Goal: Subscribe to service/newsletter

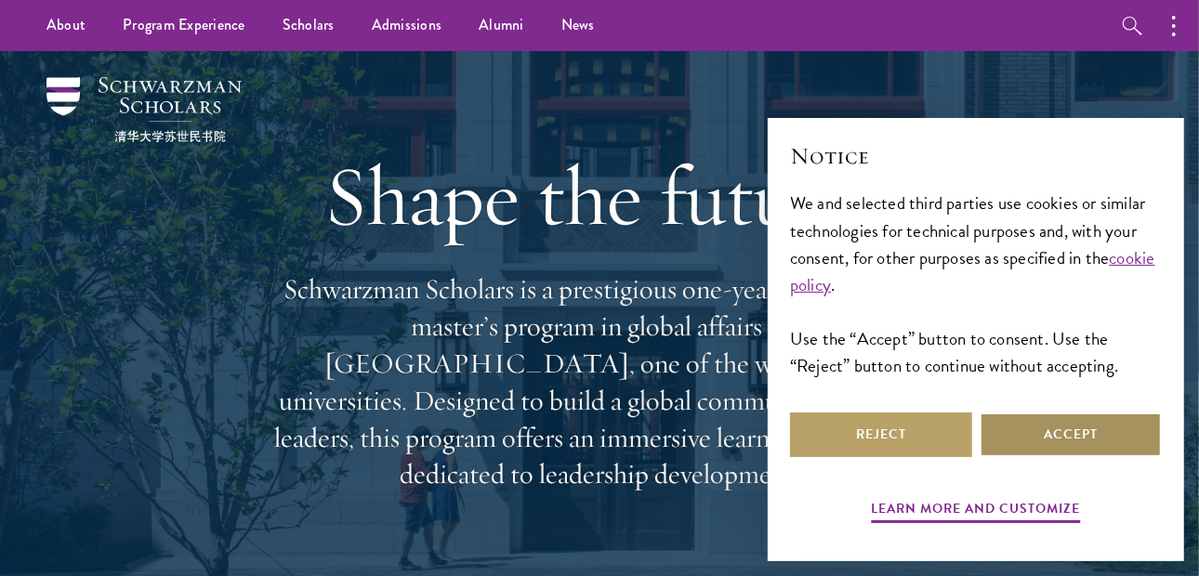
click at [1057, 451] on button "Accept" at bounding box center [1071, 435] width 182 height 45
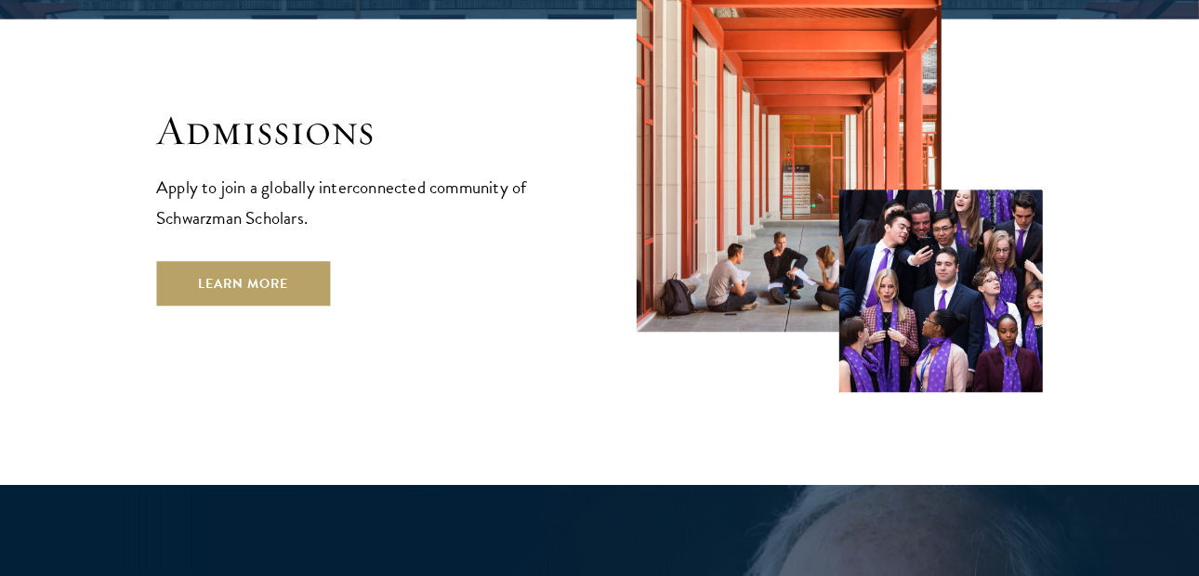
scroll to position [3067, 0]
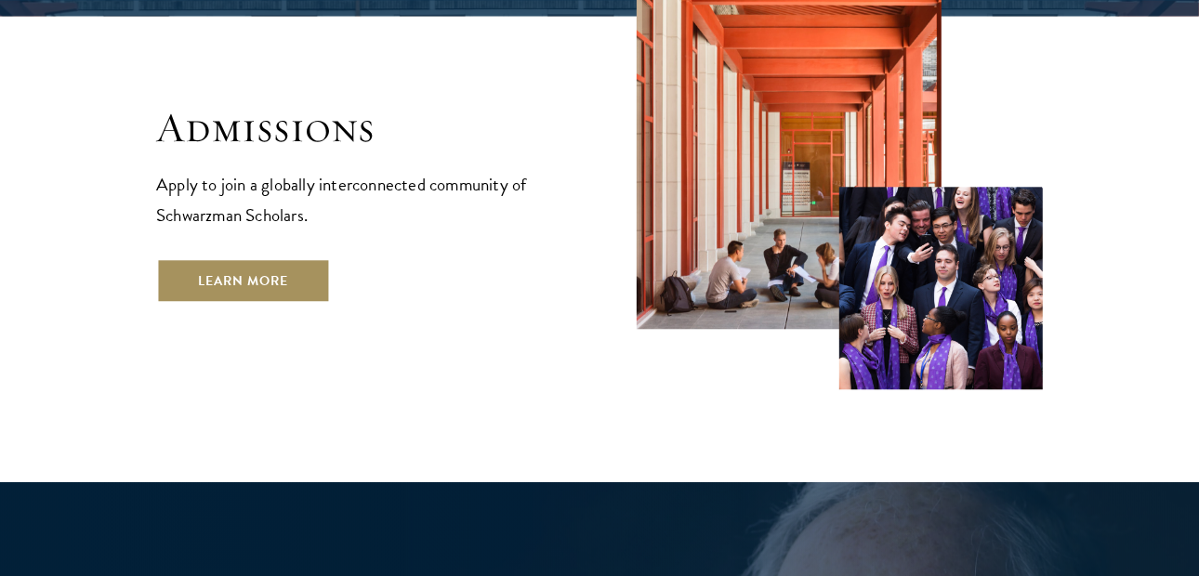
click at [276, 258] on link "Learn More" at bounding box center [243, 280] width 174 height 45
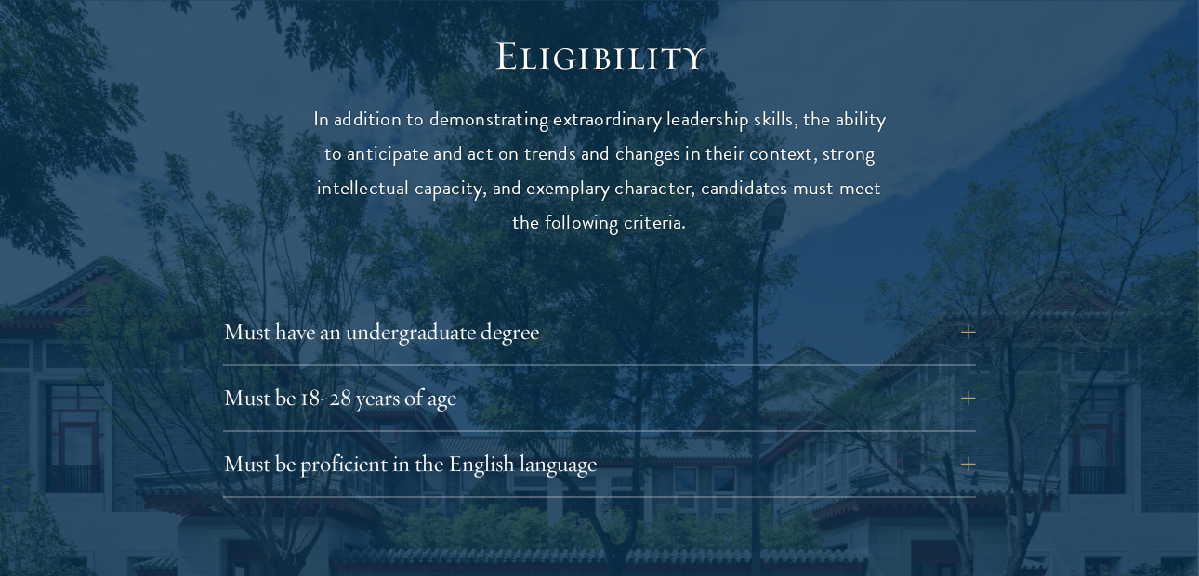
scroll to position [2418, 0]
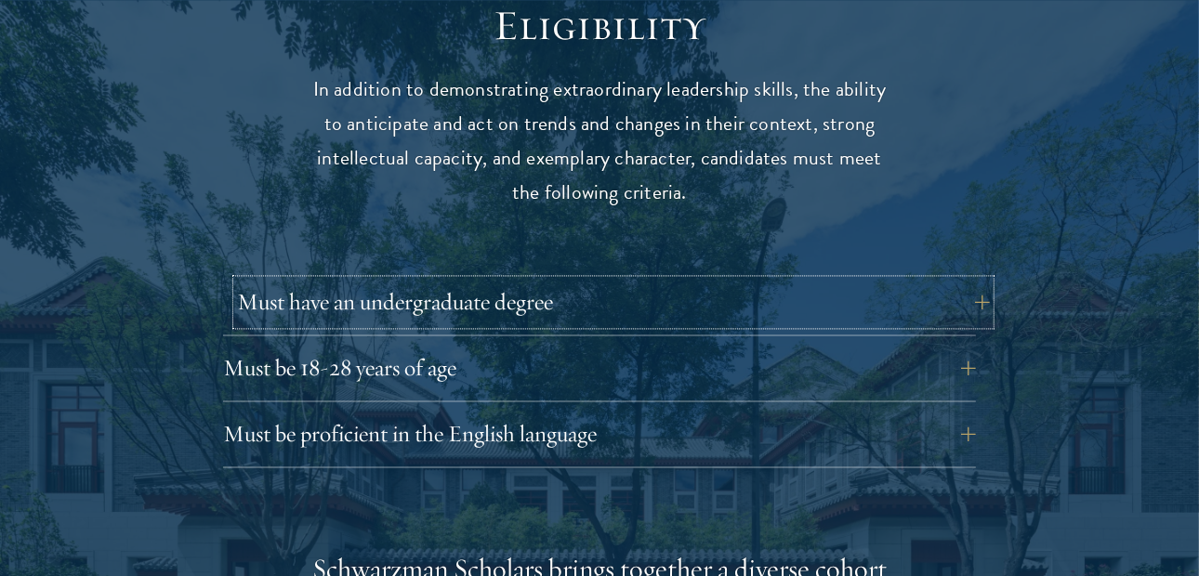
click at [946, 280] on button "Must have an undergraduate degree" at bounding box center [613, 302] width 753 height 45
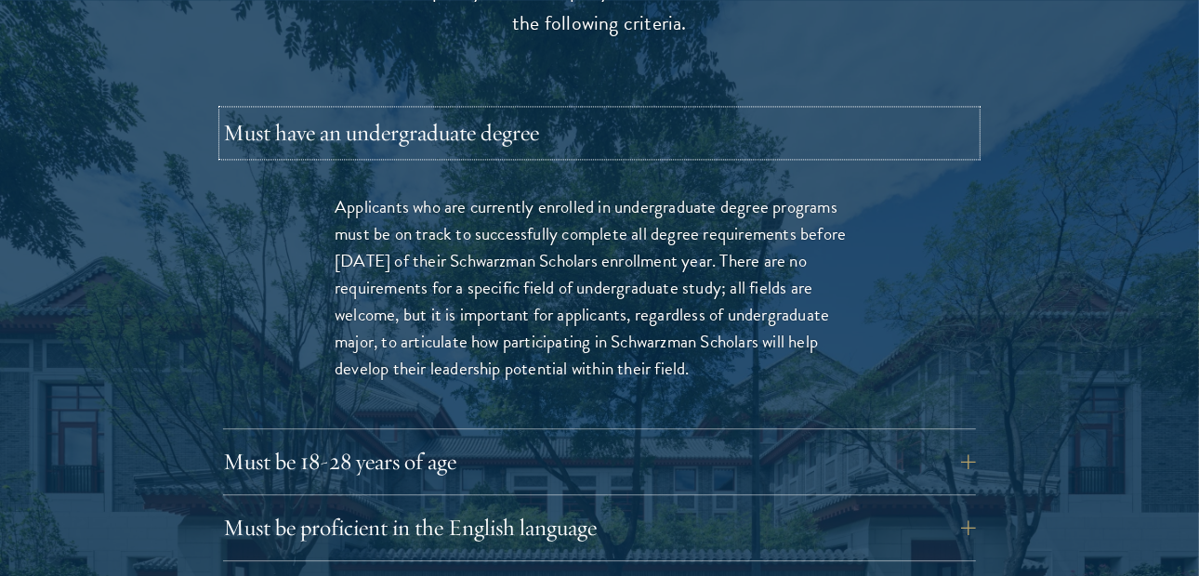
scroll to position [2696, 0]
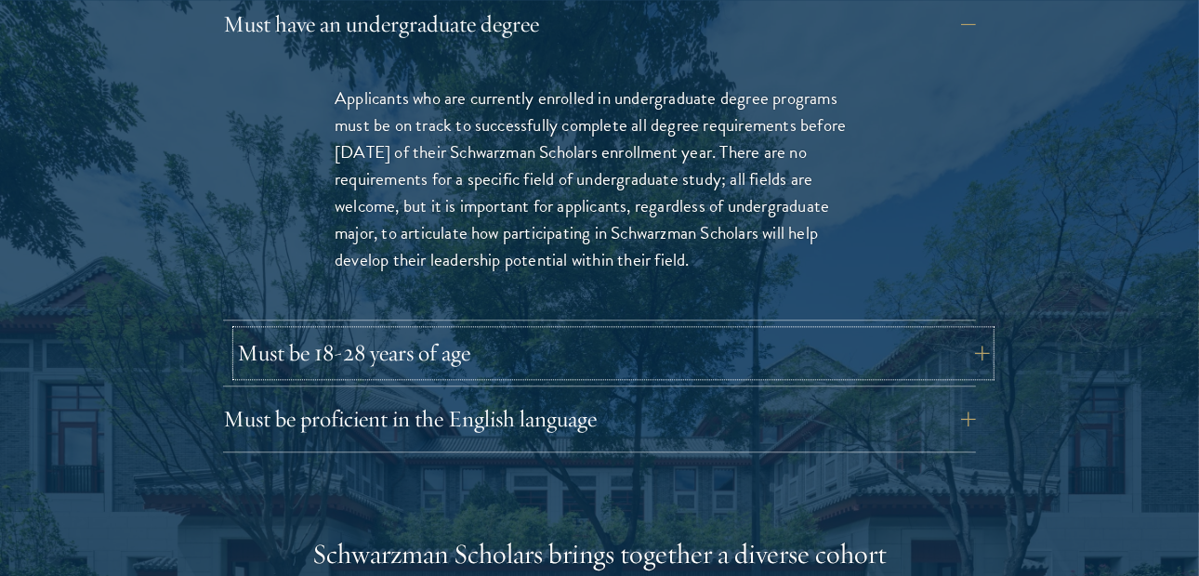
click at [904, 331] on button "Must be 18-28 years of age" at bounding box center [613, 353] width 753 height 45
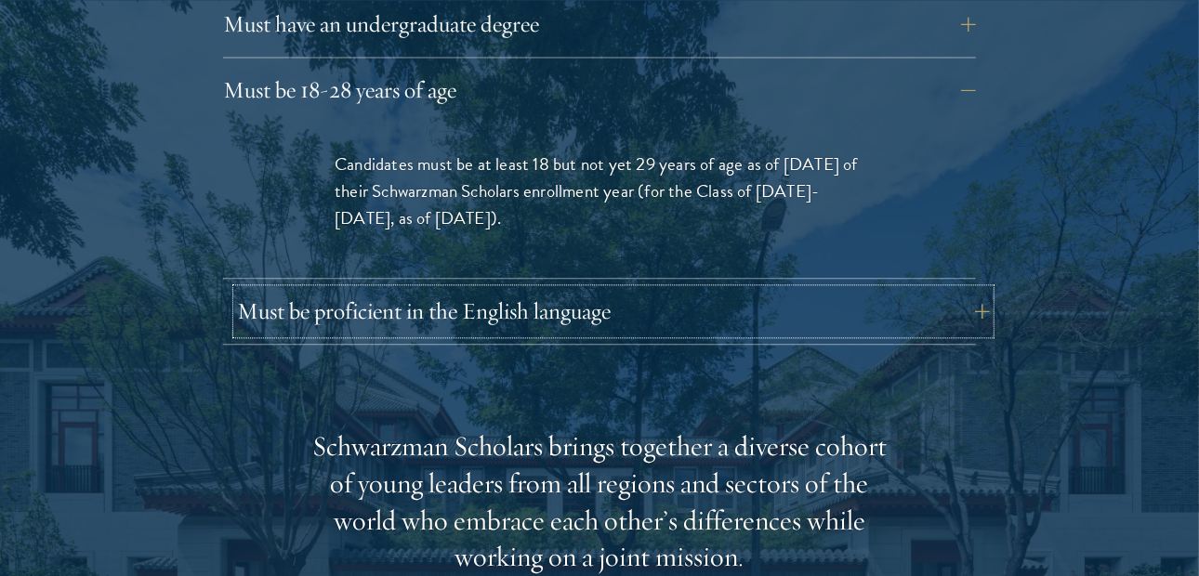
click at [879, 289] on button "Must be proficient in the English language" at bounding box center [613, 311] width 753 height 45
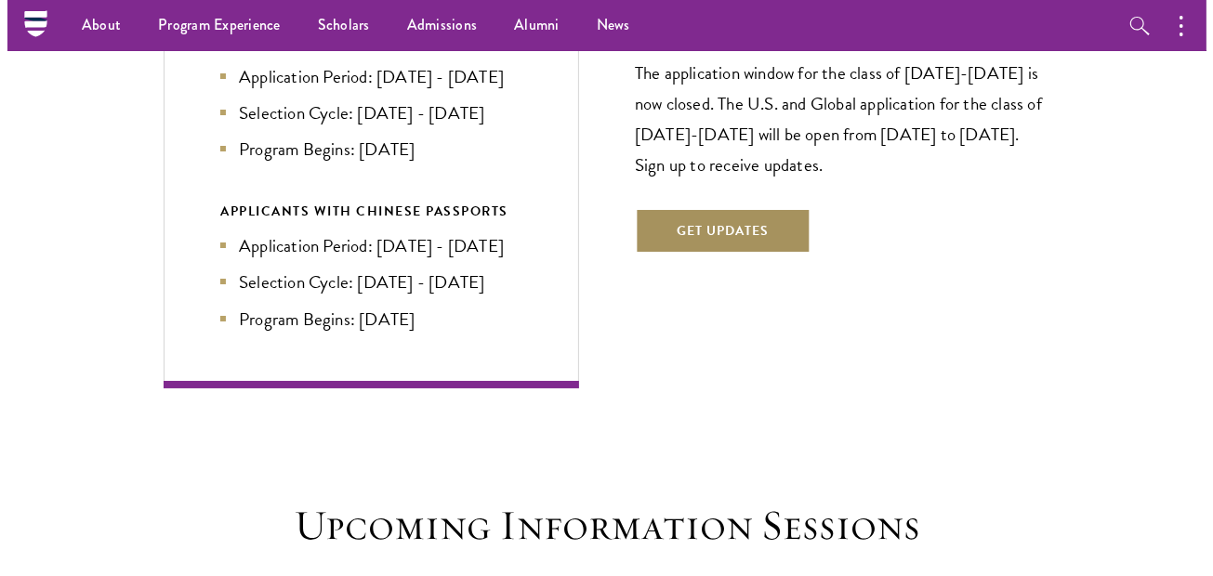
scroll to position [4463, 0]
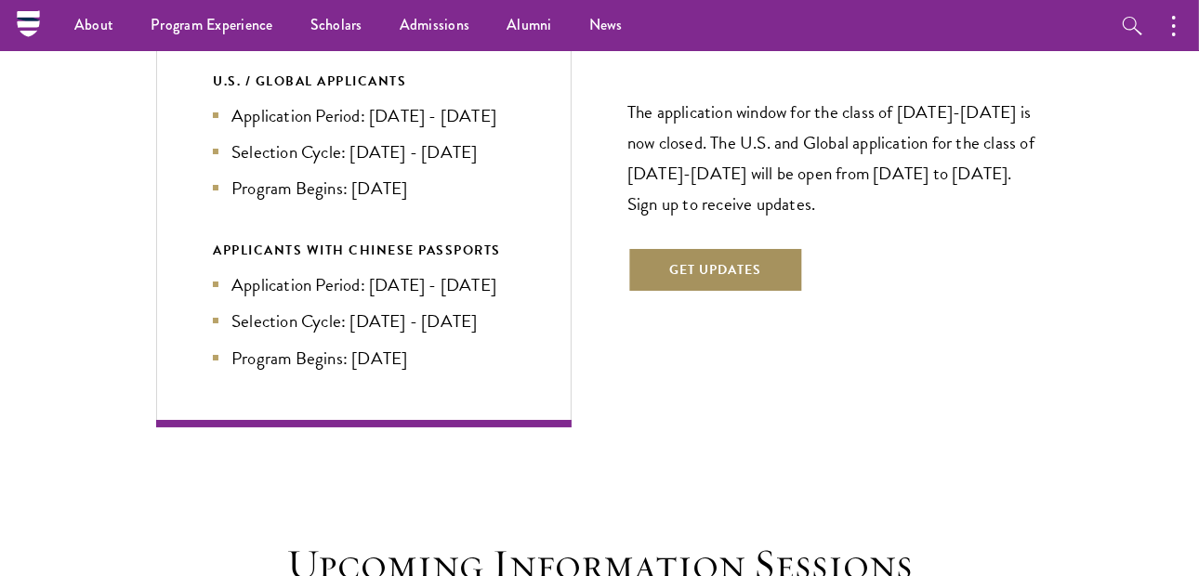
click at [711, 249] on button "Get Updates" at bounding box center [716, 269] width 176 height 45
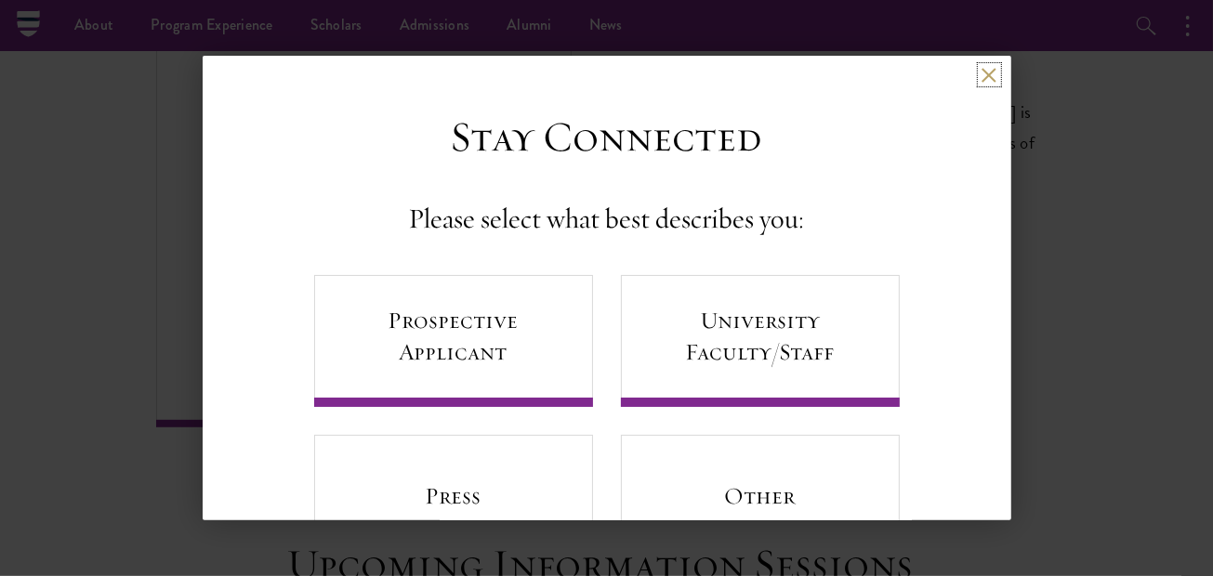
scroll to position [87, 0]
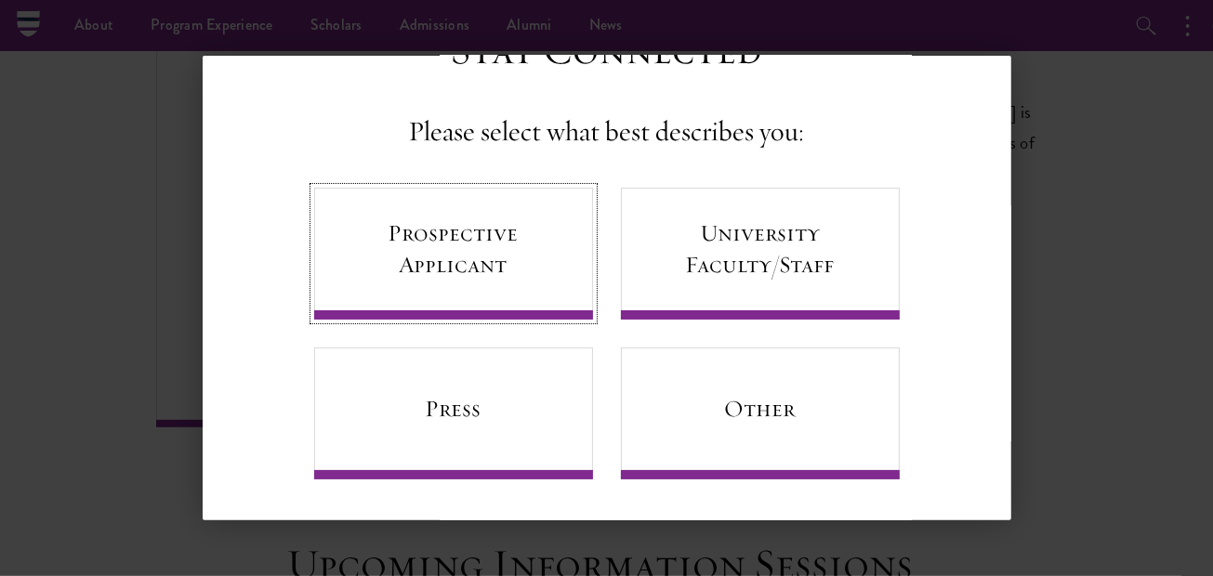
click at [472, 245] on link "Prospective Applicant" at bounding box center [453, 254] width 279 height 132
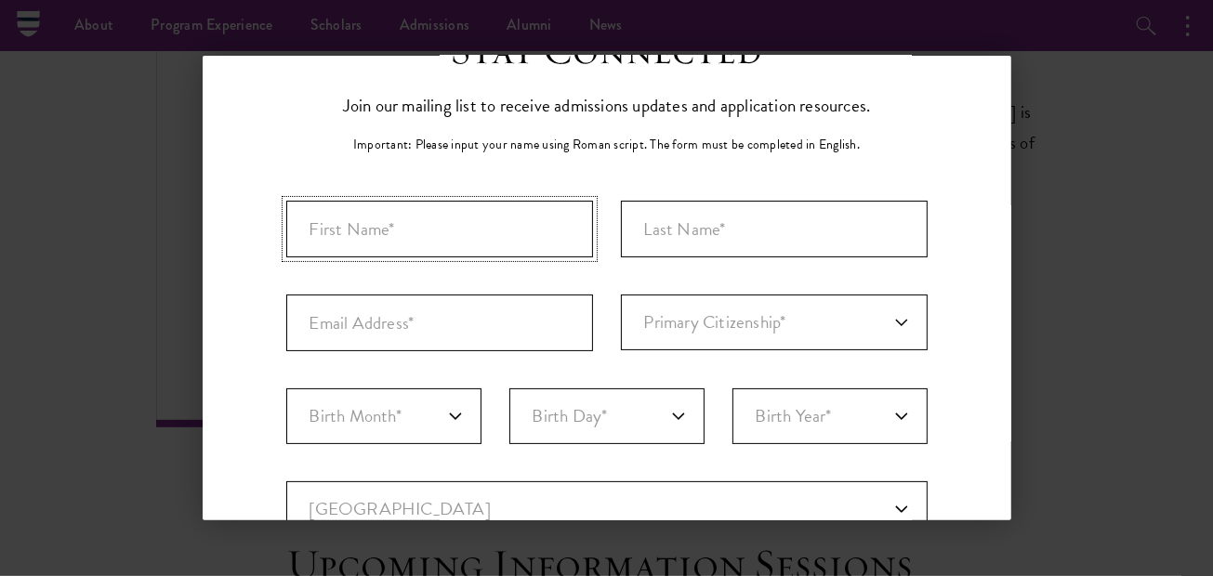
click at [550, 243] on input "First Name*" at bounding box center [439, 229] width 307 height 57
type input "Kaory"
type input "[PERSON_NAME]"
type input "[EMAIL_ADDRESS][DOMAIN_NAME]"
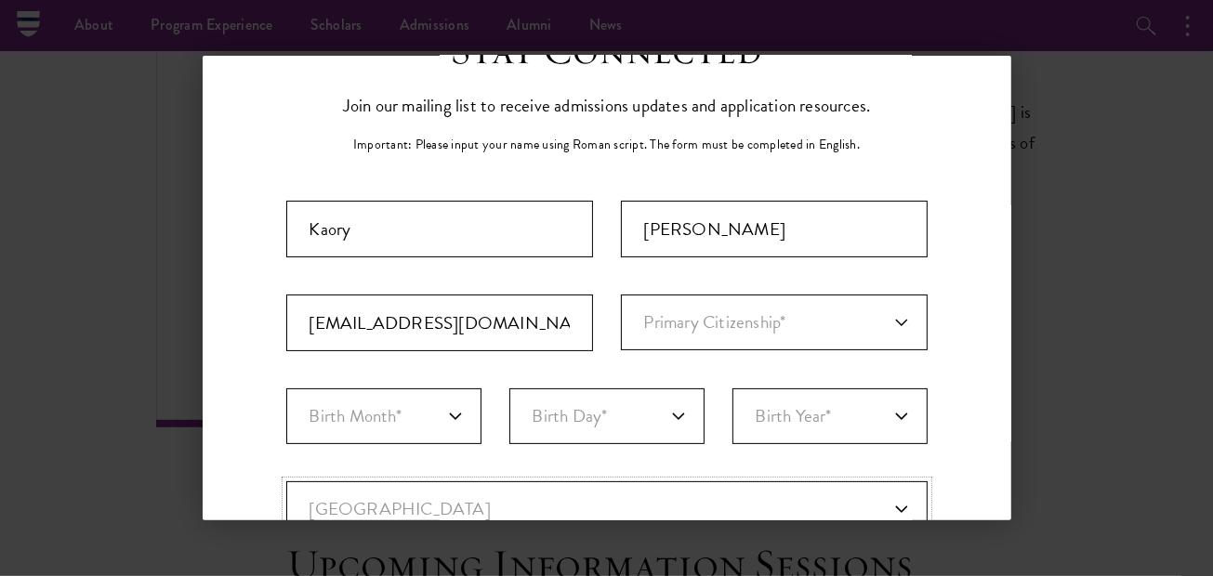
select select "MX"
select select
click at [760, 329] on select "Primary Citizenship* [GEOGRAPHIC_DATA] [DEMOGRAPHIC_DATA] [DEMOGRAPHIC_DATA] [D…" at bounding box center [774, 323] width 307 height 56
select select "MX"
click at [621, 295] on select "Primary Citizenship* [GEOGRAPHIC_DATA] [DEMOGRAPHIC_DATA] [DEMOGRAPHIC_DATA] [D…" at bounding box center [774, 323] width 307 height 56
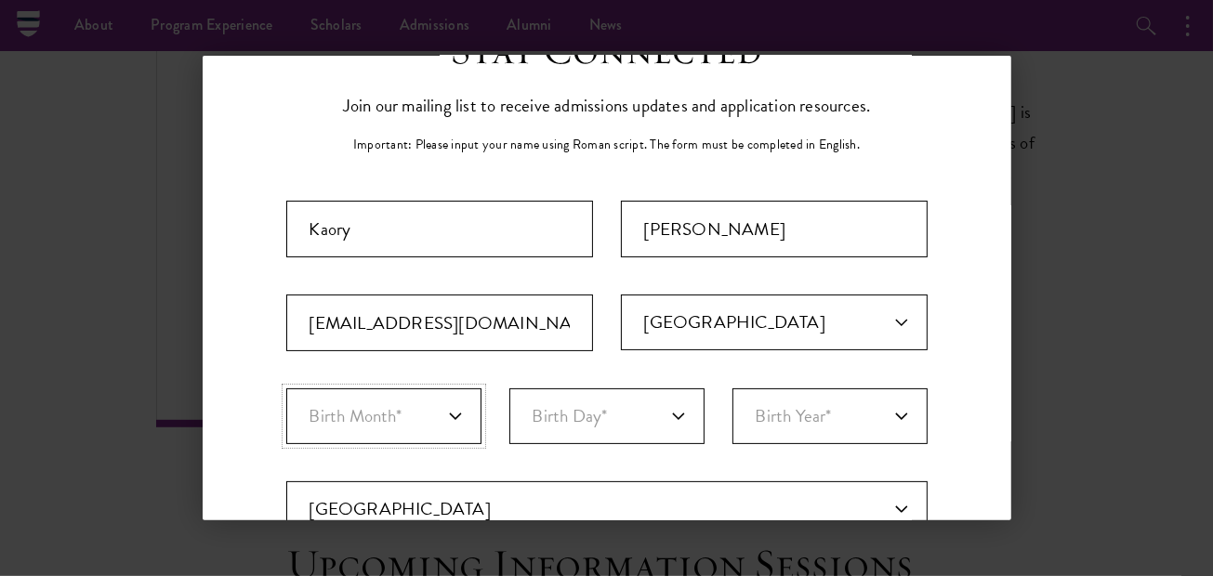
click at [412, 423] on select "Birth Month* January February March April May June July August September Octobe…" at bounding box center [383, 417] width 195 height 56
select select "08"
click at [286, 389] on select "Birth Month* January February March April May June July August September Octobe…" at bounding box center [383, 417] width 195 height 56
click at [573, 411] on select "Birth Day* 1 2 3 4 5 6 7 8 9 10 11 12 13 14 15 16 17 18 19 20 21 22 23 24 25 26…" at bounding box center [607, 417] width 195 height 56
select select "05"
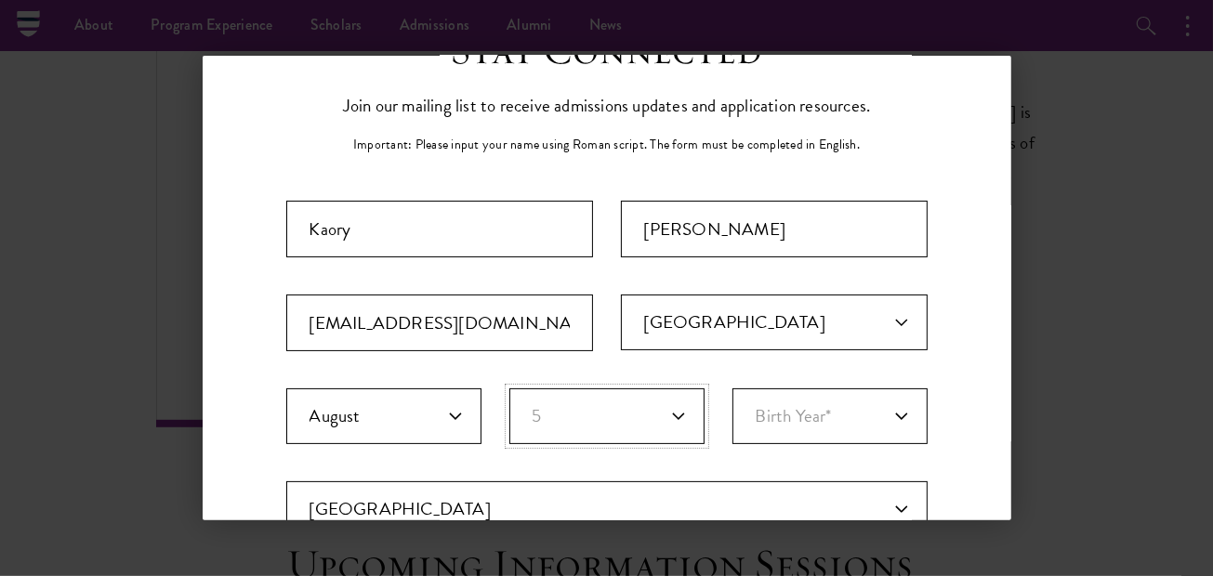
click at [510, 389] on select "Birth Day* 1 2 3 4 5 6 7 8 9 10 11 12 13 14 15 16 17 18 19 20 21 22 23 24 25 26…" at bounding box center [607, 417] width 195 height 56
click at [795, 444] on fieldset "Birth Month* January February March April May June July August September Octobe…" at bounding box center [607, 435] width 642 height 93
click at [799, 421] on select "Birth Year* [DEMOGRAPHIC_DATA] [DEMOGRAPHIC_DATA] [DEMOGRAPHIC_DATA] [DEMOGRAPH…" at bounding box center [830, 417] width 195 height 56
select select "2002"
click at [733, 389] on select "Birth Year* [DEMOGRAPHIC_DATA] [DEMOGRAPHIC_DATA] [DEMOGRAPHIC_DATA] [DEMOGRAPH…" at bounding box center [830, 417] width 195 height 56
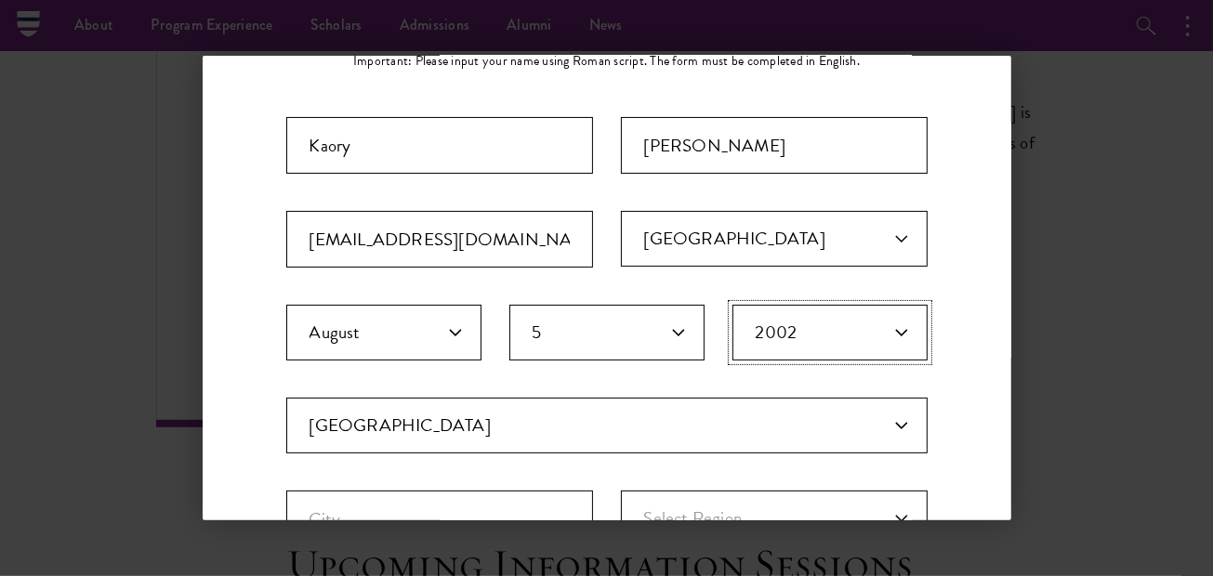
scroll to position [459, 0]
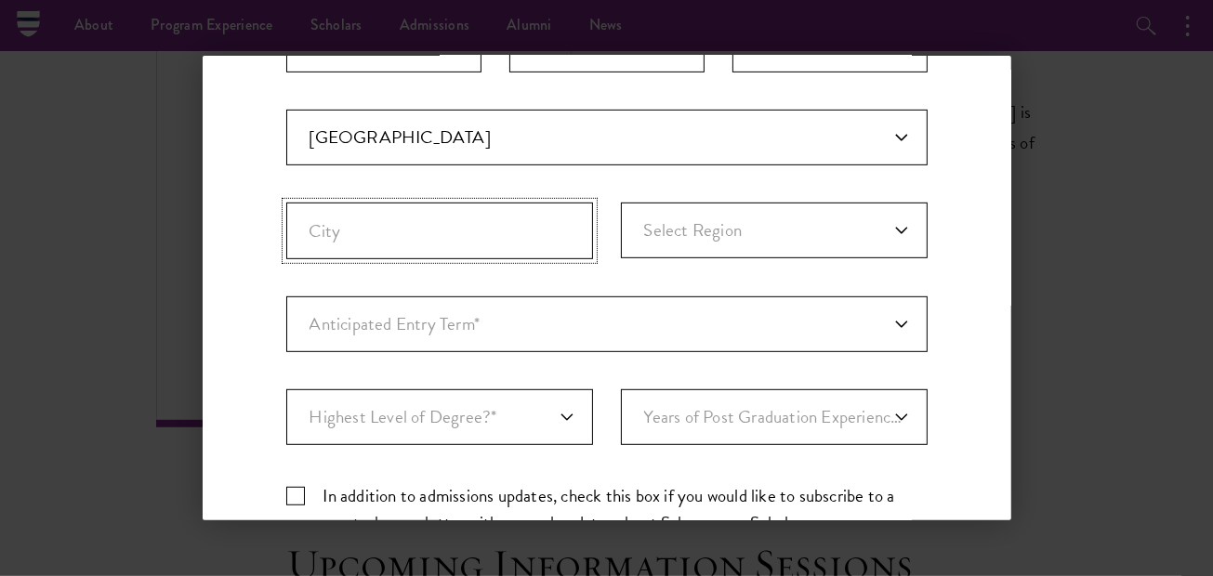
click at [524, 238] on input "City" at bounding box center [439, 231] width 307 height 57
type input "queretaro"
click at [756, 233] on select "Select Region [GEOGRAPHIC_DATA] [GEOGRAPHIC_DATA][US_STATE] [GEOGRAPHIC_DATA] […" at bounding box center [774, 231] width 307 height 56
select select "Queretaro"
click at [621, 203] on select "Select Region [GEOGRAPHIC_DATA] [GEOGRAPHIC_DATA][US_STATE] [GEOGRAPHIC_DATA] […" at bounding box center [774, 231] width 307 height 56
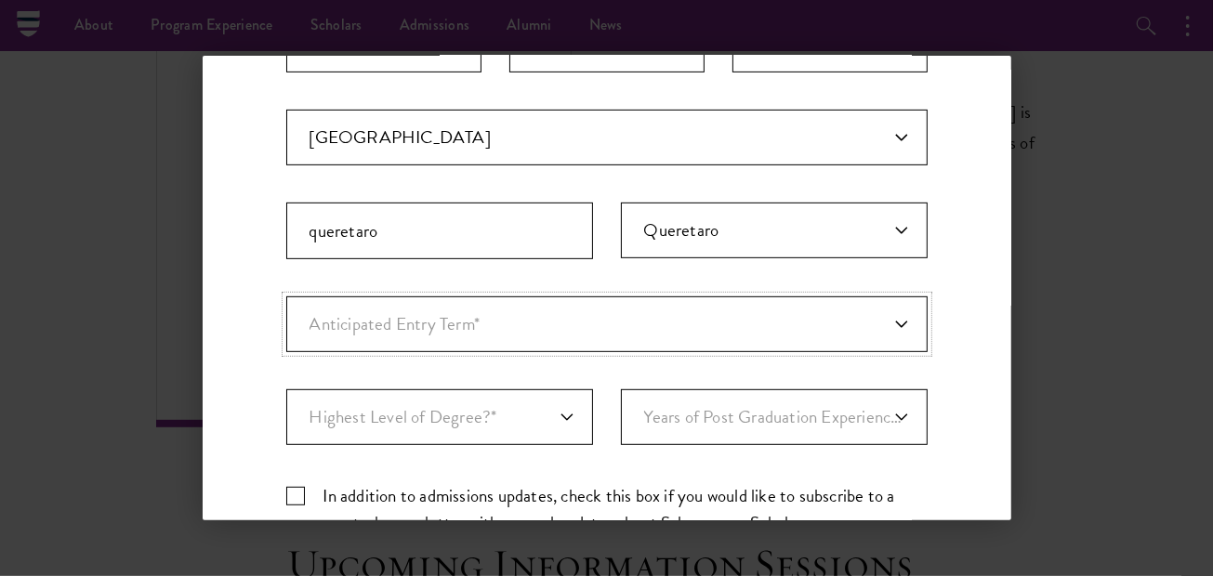
click at [709, 306] on select "Anticipated Entry Term* [DATE] (Application opens [DATE]) Just Exploring" at bounding box center [607, 325] width 642 height 56
select select "e64b8ab3-eabb-4867-96d5-7e6b4840665f"
click at [286, 297] on select "Anticipated Entry Term* [DATE] (Application opens [DATE]) Just Exploring" at bounding box center [607, 325] width 642 height 56
click at [549, 415] on select "Highest Level of Degree?* PHD Bachelor's Master's Current Undergraduate Student" at bounding box center [439, 418] width 307 height 56
click at [286, 390] on select "Highest Level of Degree?* PHD Bachelor's Master's Current Undergraduate Student" at bounding box center [439, 418] width 307 height 56
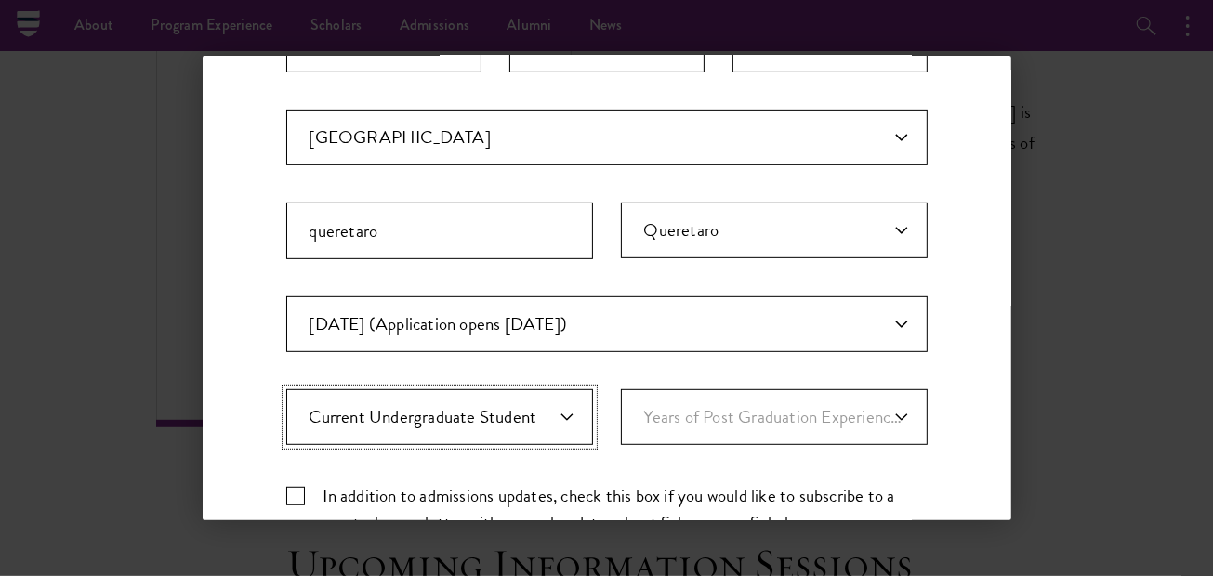
click at [552, 411] on select "Highest Level of Degree?* PHD Bachelor's Master's Current Undergraduate Student" at bounding box center [439, 418] width 307 height 56
click at [286, 390] on select "Highest Level of Degree?* PHD Bachelor's Master's Current Undergraduate Student" at bounding box center [439, 418] width 307 height 56
click at [739, 419] on select "Years of Post Graduation Experience?* 1 2 3 4 5 6 7 8 9 10" at bounding box center [774, 418] width 307 height 56
click at [510, 421] on select "Highest Level of Degree?* PHD Bachelor's Master's Current Undergraduate Student" at bounding box center [439, 418] width 307 height 56
click at [522, 417] on select "Highest Level of Degree?* PHD Bachelor's Master's Current Undergraduate Student" at bounding box center [439, 418] width 307 height 56
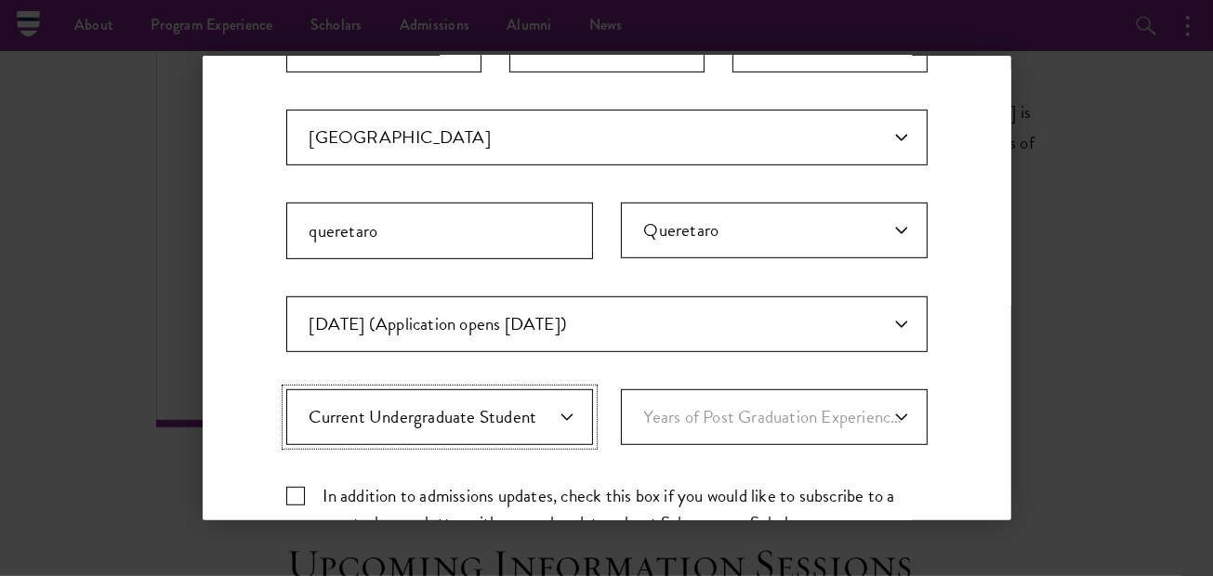
click at [516, 401] on select "Highest Level of Degree?* PHD Bachelor's Master's Current Undergraduate Student" at bounding box center [439, 418] width 307 height 56
select select "baef124f-e103-44b1-8ca6-5d0669438e44"
click at [286, 390] on select "Highest Level of Degree?* PHD Bachelor's Master's Current Undergraduate Student" at bounding box center [439, 418] width 307 height 56
click at [750, 428] on select "Years of Post Graduation Experience?* 1 2 3 4 5 6 7 8 9 10" at bounding box center [774, 418] width 307 height 56
select select "2"
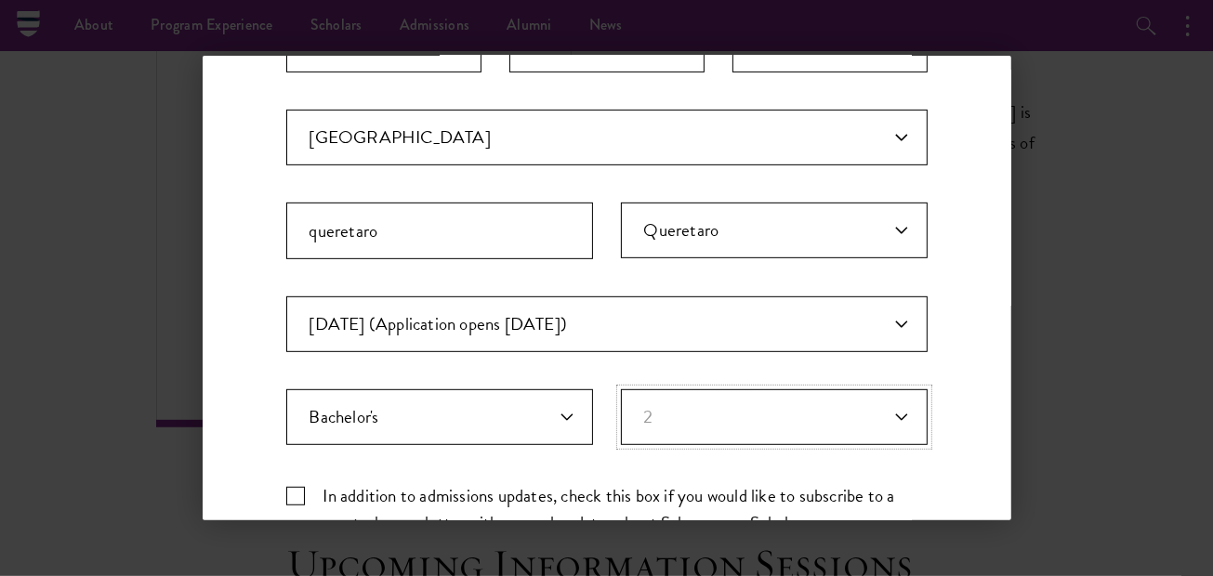
click at [621, 390] on select "Years of Post Graduation Experience?* 1 2 3 4 5 6 7 8 9 10" at bounding box center [774, 418] width 307 height 56
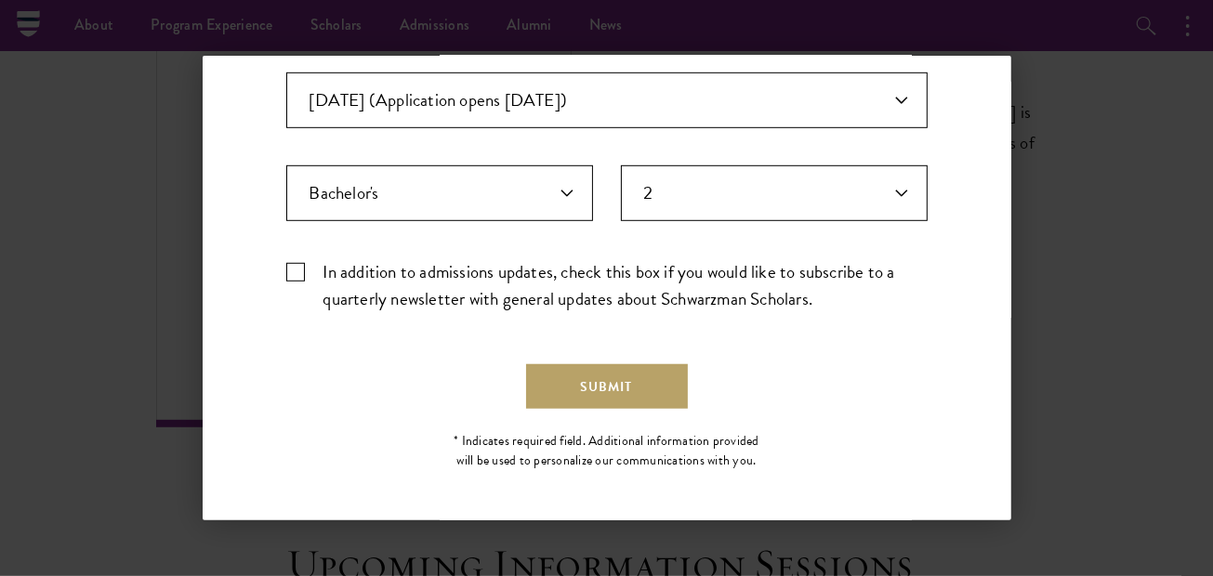
click at [448, 258] on label "In addition to admissions updates, check this box if you would like to subscrib…" at bounding box center [607, 285] width 642 height 54
click at [448, 258] on input "In addition to admissions updates, check this box if you would like to subscrib…" at bounding box center [607, 264] width 642 height 12
click at [709, 267] on label "In addition to admissions updates, check this box if you would like to subscrib…" at bounding box center [607, 285] width 642 height 54
click at [709, 267] on input "In addition to admissions updates, check this box if you would like to subscrib…" at bounding box center [607, 264] width 642 height 12
checkbox input "false"
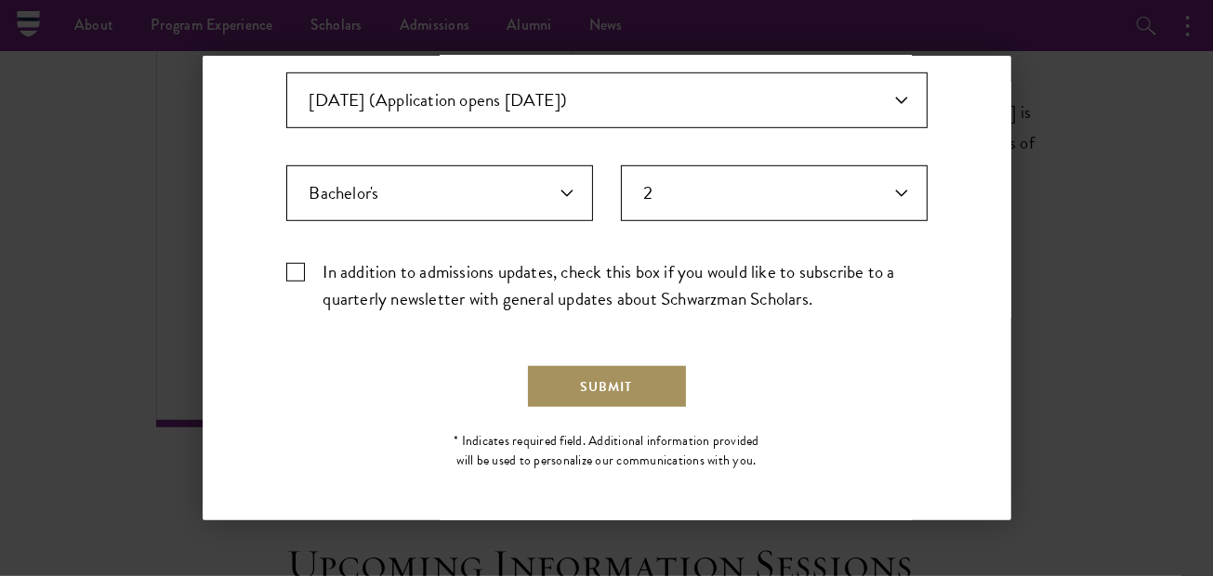
click at [656, 385] on button "Submit" at bounding box center [607, 386] width 162 height 45
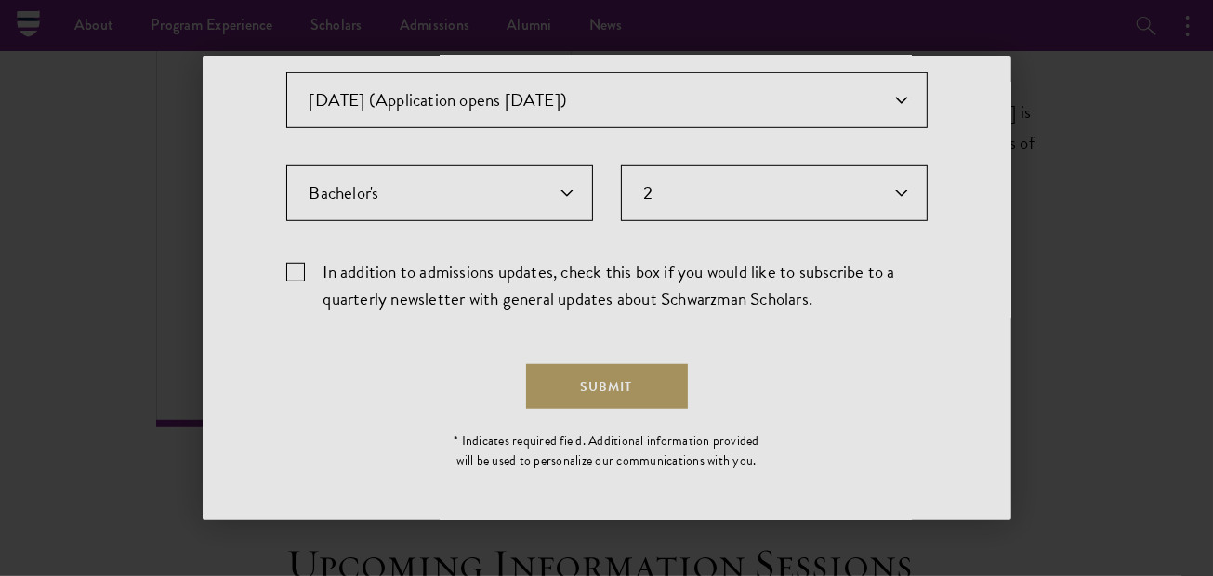
scroll to position [0, 0]
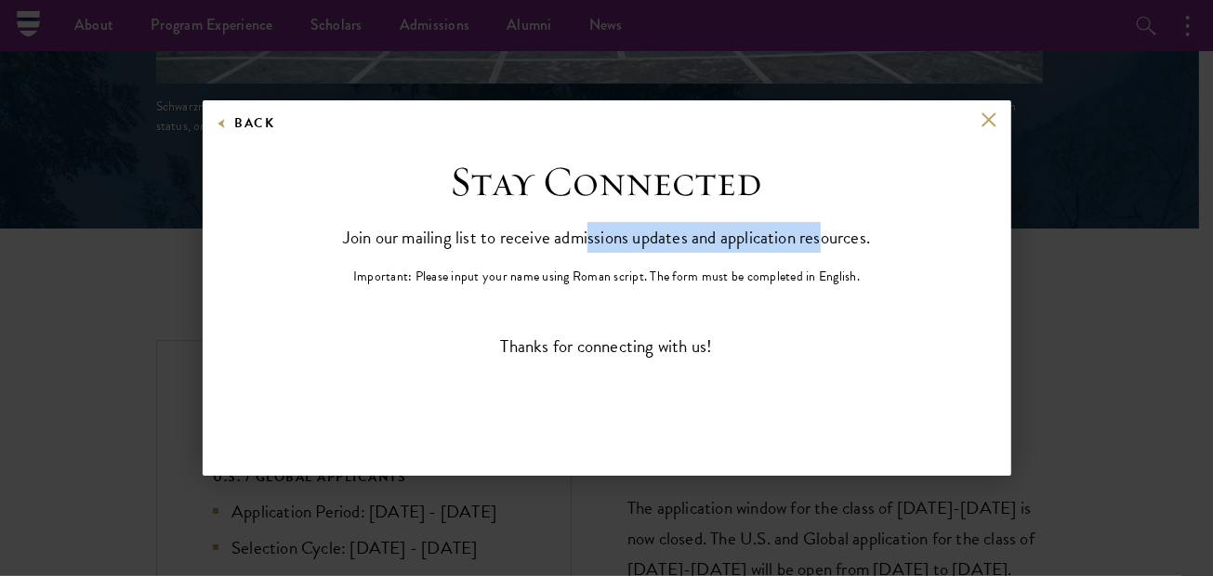
drag, startPoint x: 647, startPoint y: 221, endPoint x: 830, endPoint y: 195, distance: 185.0
click at [830, 195] on div "Stay Connected Join our mailing list to receive admissions updates and applicat…" at bounding box center [607, 221] width 576 height 130
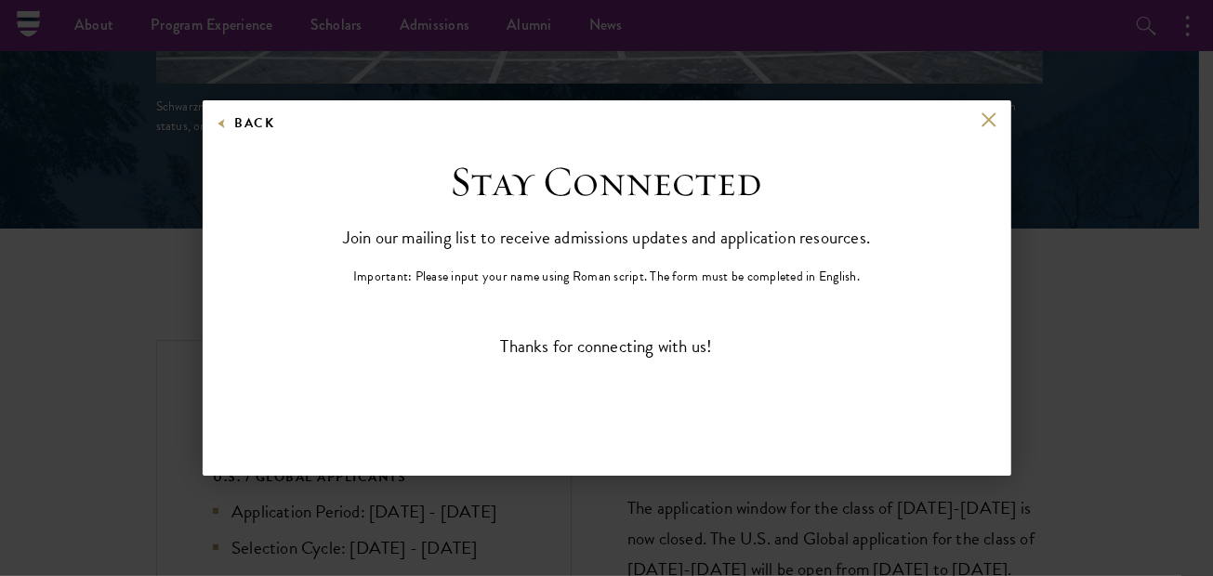
drag, startPoint x: 830, startPoint y: 195, endPoint x: 855, endPoint y: 258, distance: 67.2
click at [855, 258] on div "Stay Connected Join our mailing list to receive admissions updates and applicat…" at bounding box center [607, 221] width 576 height 130
click at [661, 335] on div "Thanks for connecting with us!" at bounding box center [607, 346] width 642 height 27
click at [995, 112] on button at bounding box center [990, 120] width 16 height 16
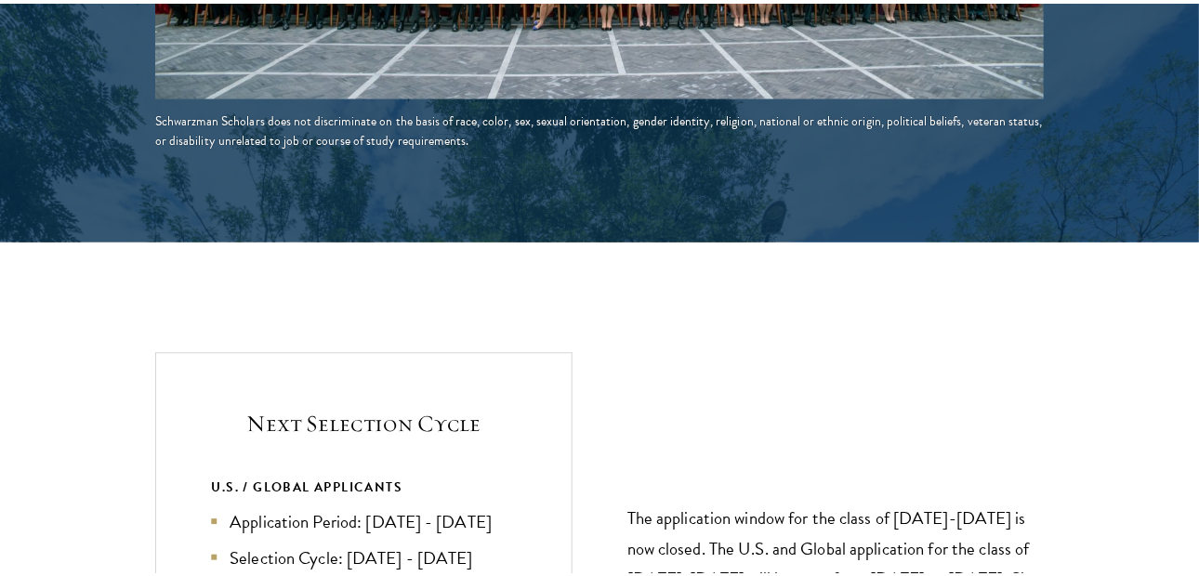
scroll to position [4433, 0]
